Goal: Task Accomplishment & Management: Manage account settings

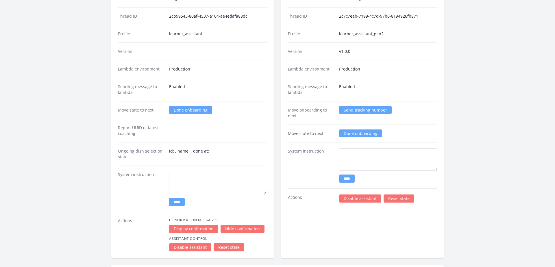
scroll to position [822, 0]
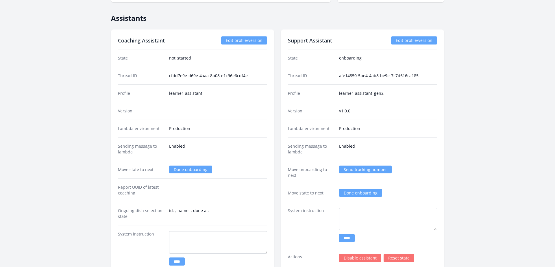
scroll to position [649, 0]
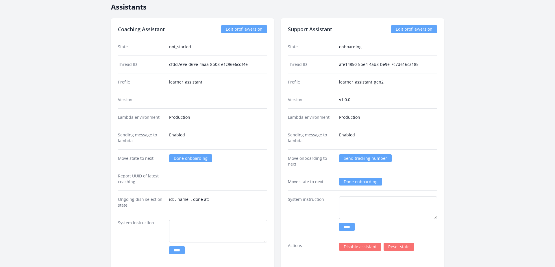
click at [361, 182] on link "Done onboarding" at bounding box center [360, 182] width 43 height 8
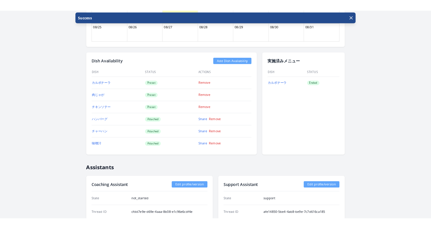
scroll to position [406, 0]
